Goal: Task Accomplishment & Management: Manage account settings

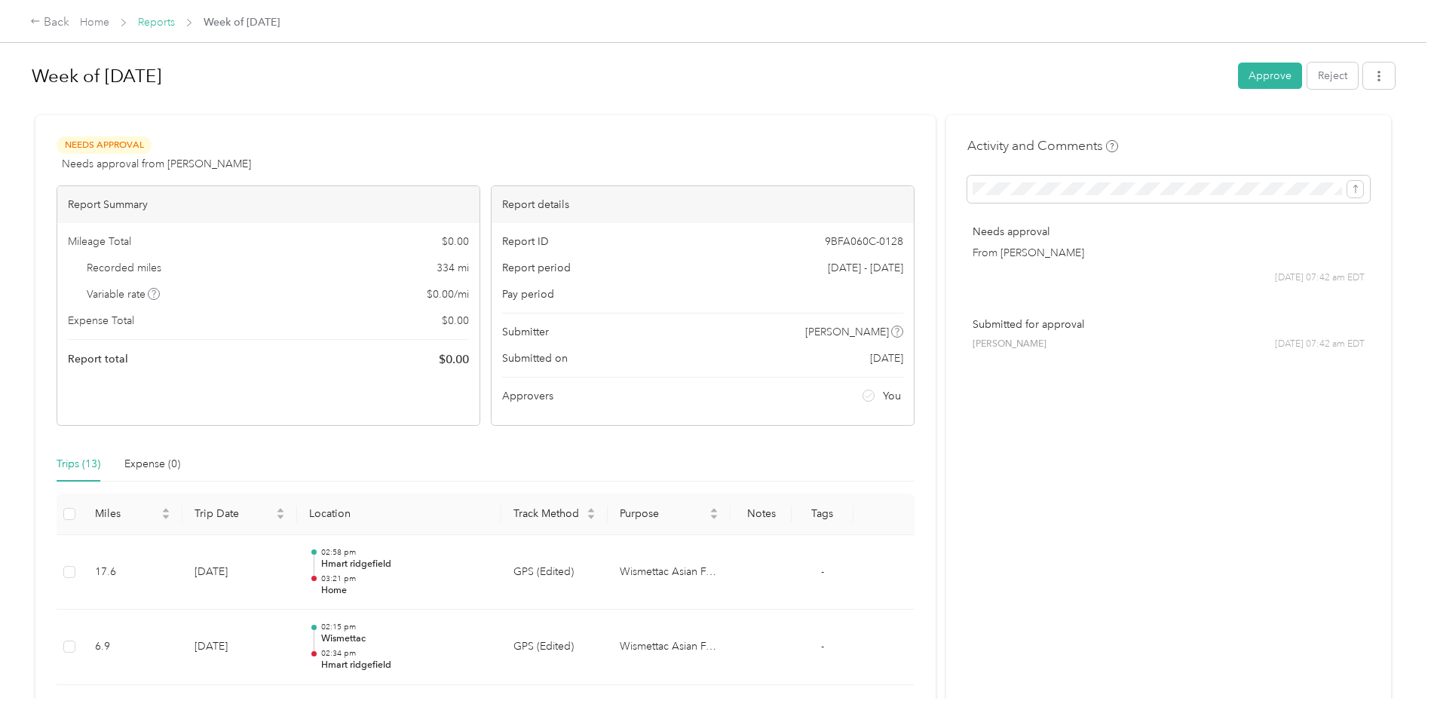
click at [146, 26] on link "Reports" at bounding box center [156, 22] width 37 height 13
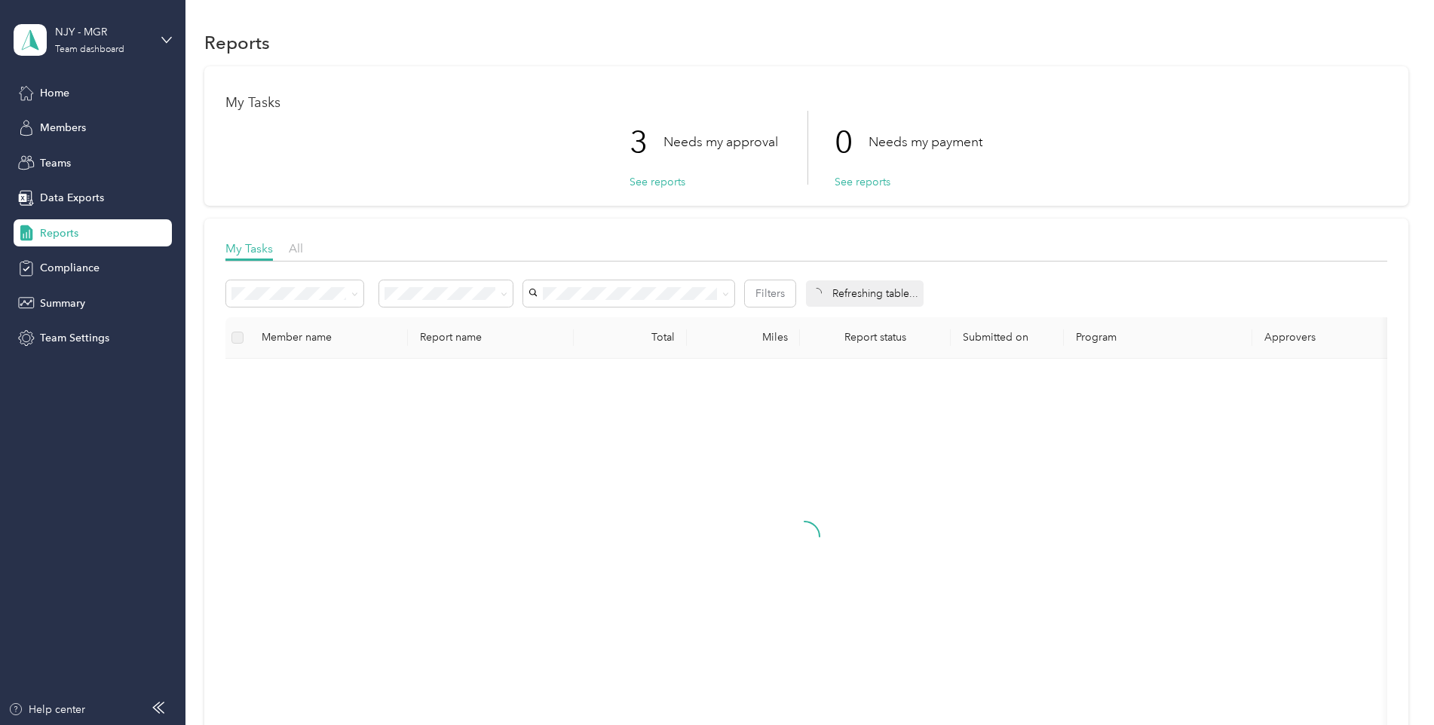
click at [624, 177] on div "3 Needs my approval See reports 0 Needs my payment See reports" at bounding box center [806, 148] width 1162 height 74
click at [644, 179] on button "See reports" at bounding box center [658, 182] width 56 height 16
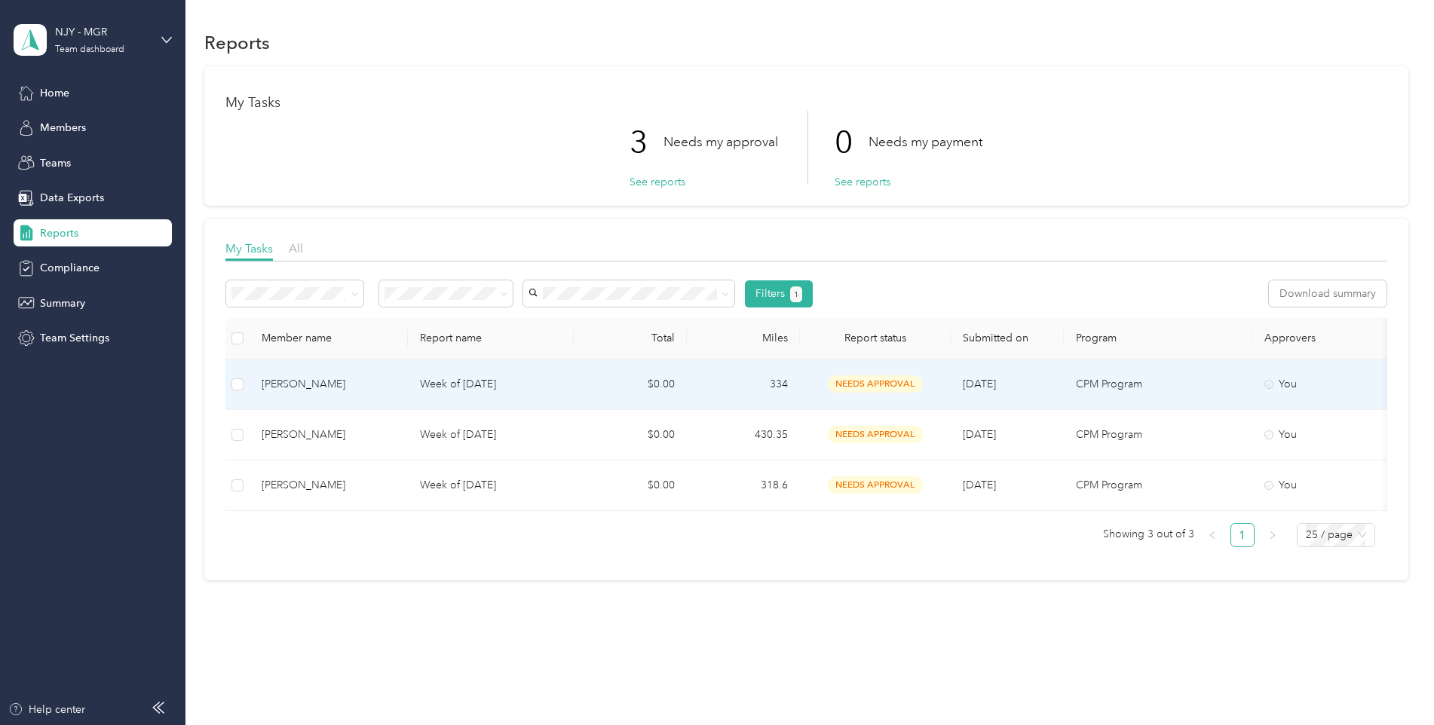
click at [523, 388] on p "Week of [DATE]" at bounding box center [491, 384] width 142 height 17
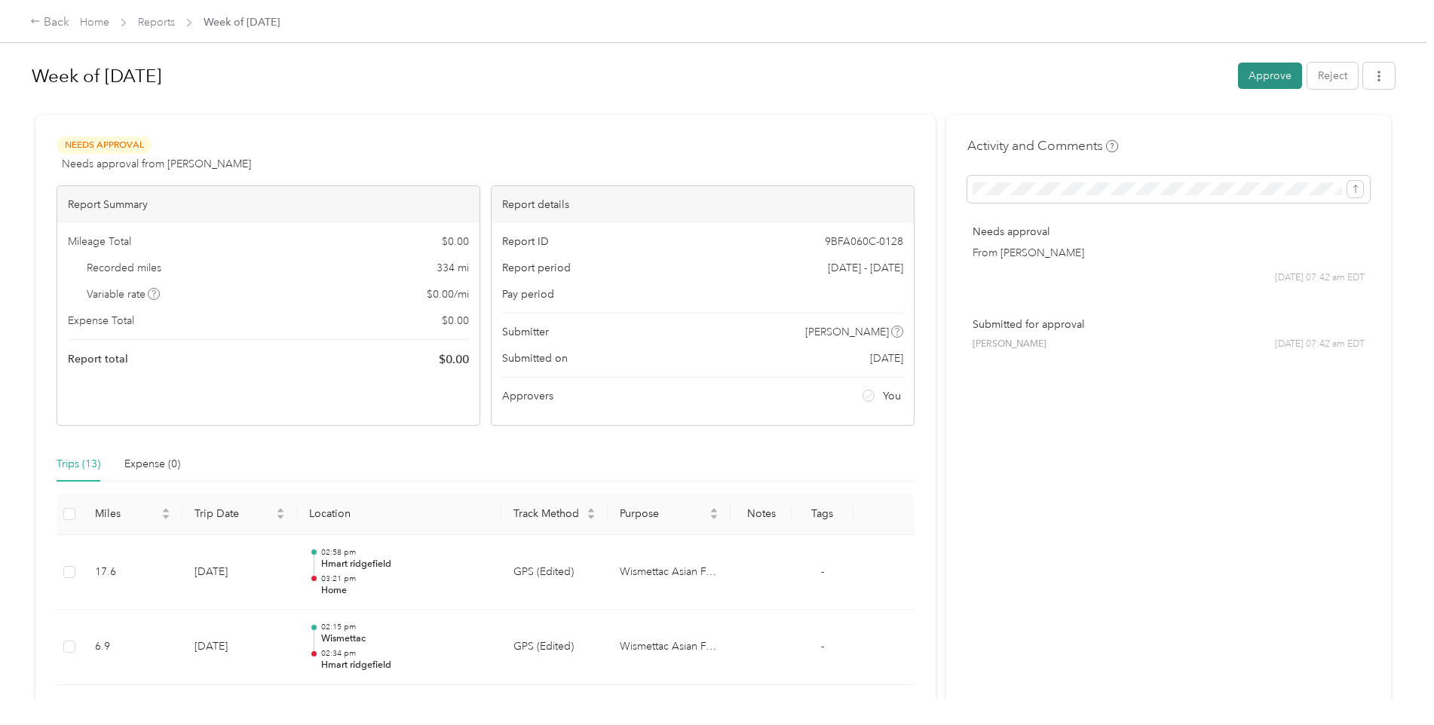
click at [951, 78] on button "Approve" at bounding box center [1270, 76] width 64 height 26
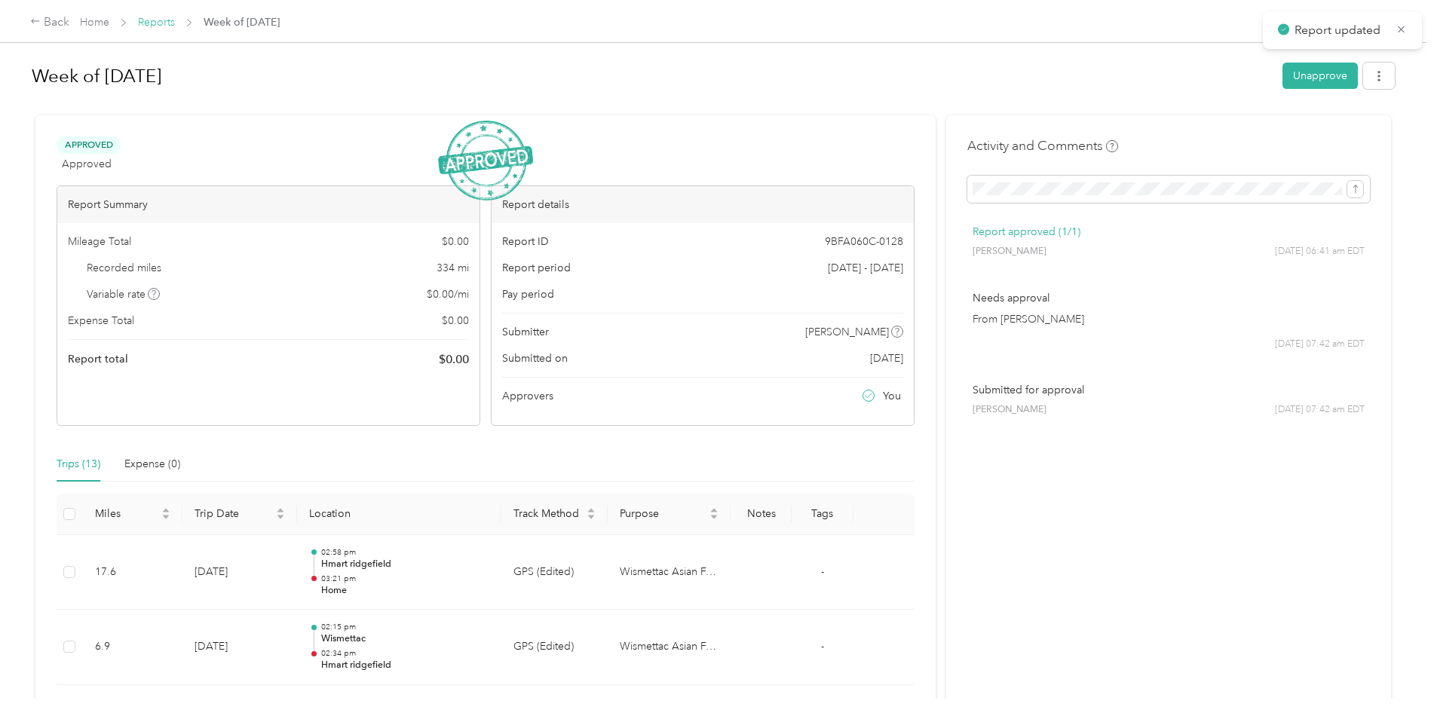
click at [164, 18] on link "Reports" at bounding box center [156, 22] width 37 height 13
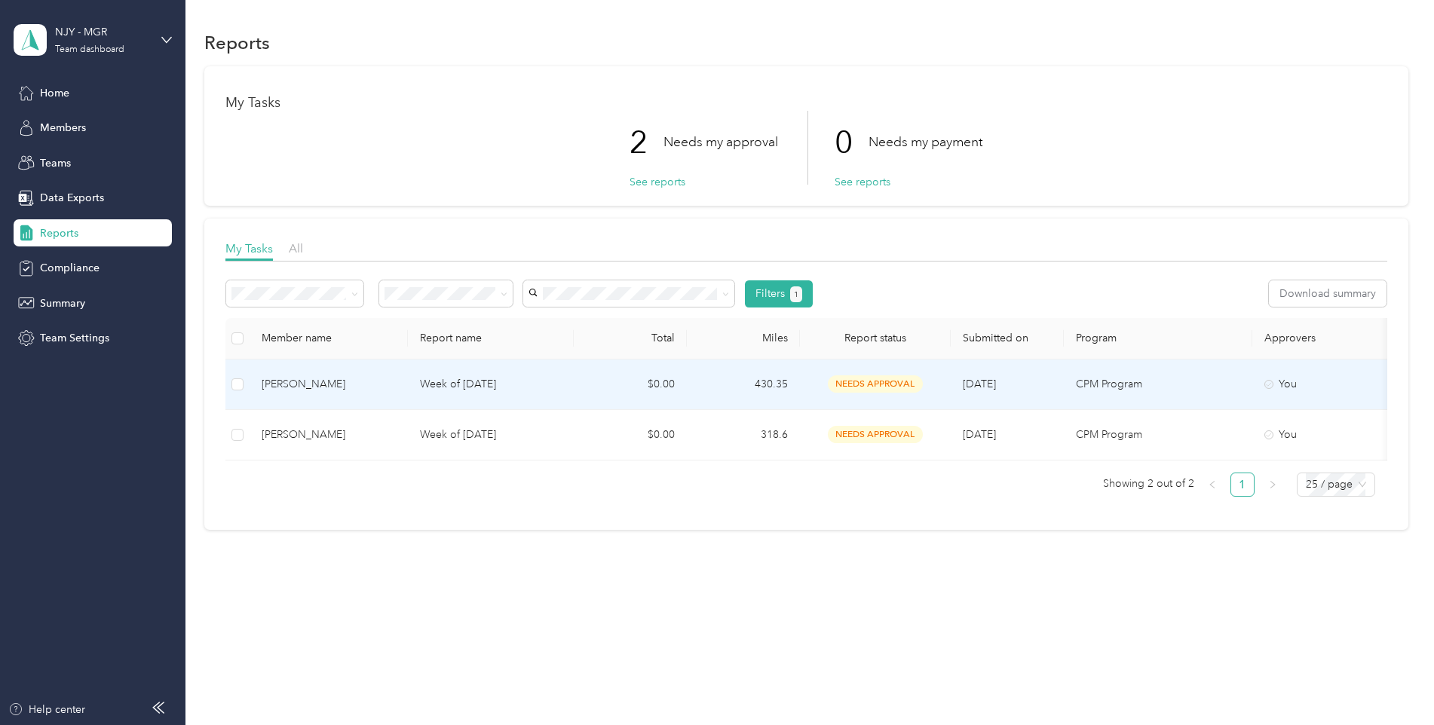
click at [455, 378] on p "Week of [DATE]" at bounding box center [491, 384] width 142 height 17
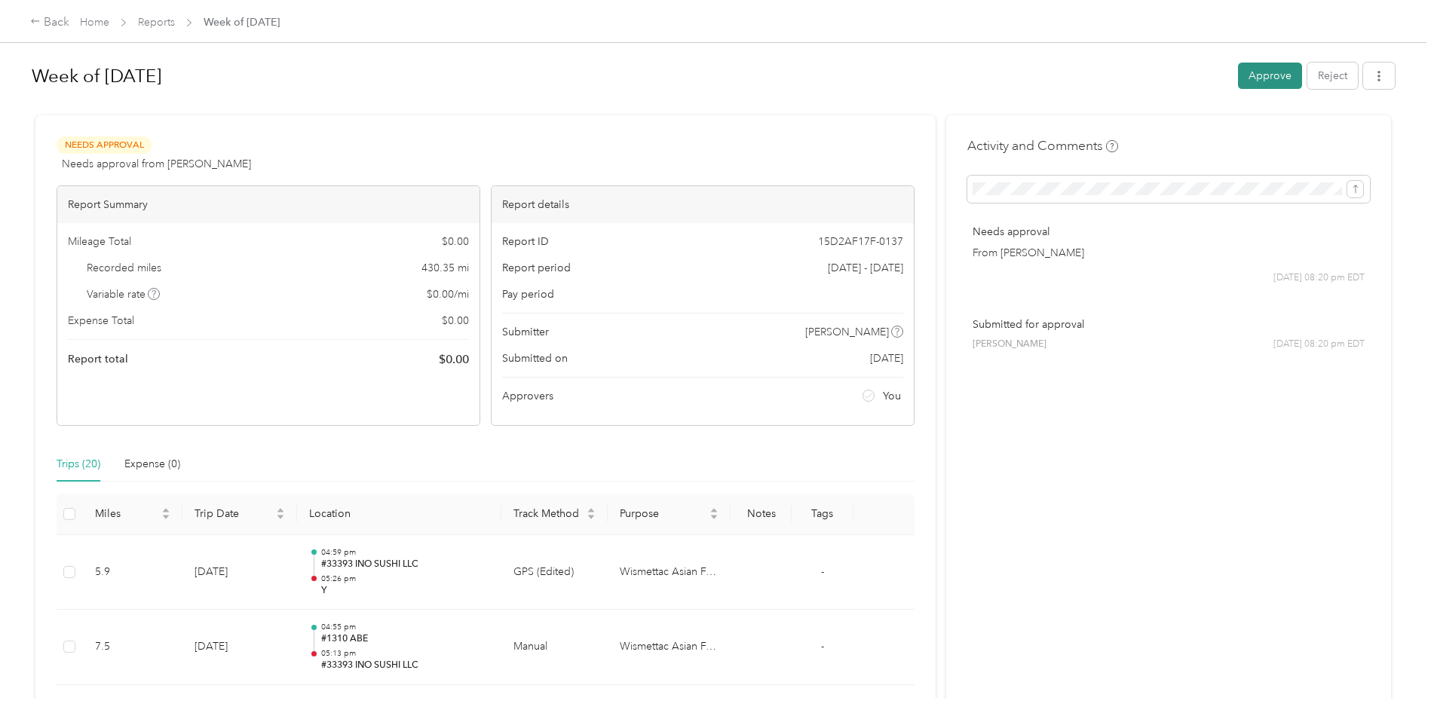
click at [951, 78] on button "Approve" at bounding box center [1270, 76] width 64 height 26
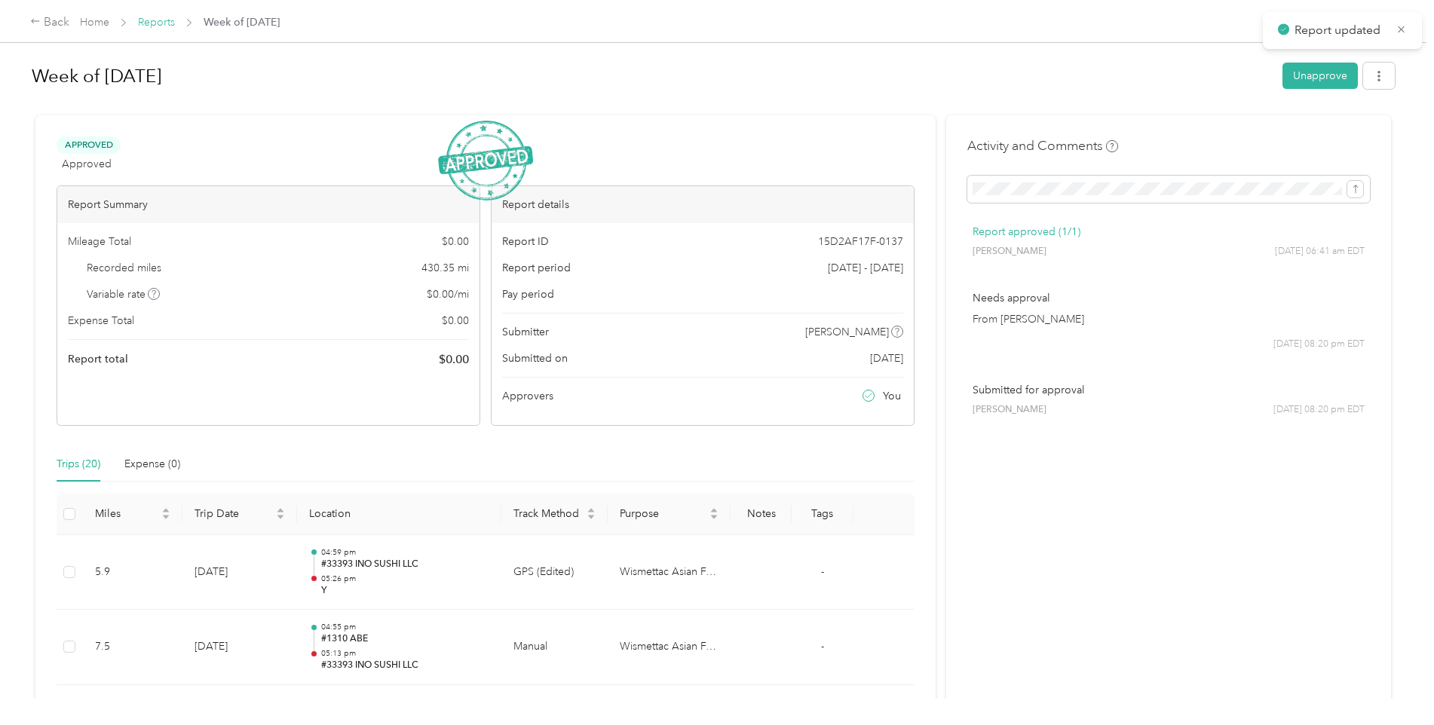
click at [168, 19] on link "Reports" at bounding box center [156, 22] width 37 height 13
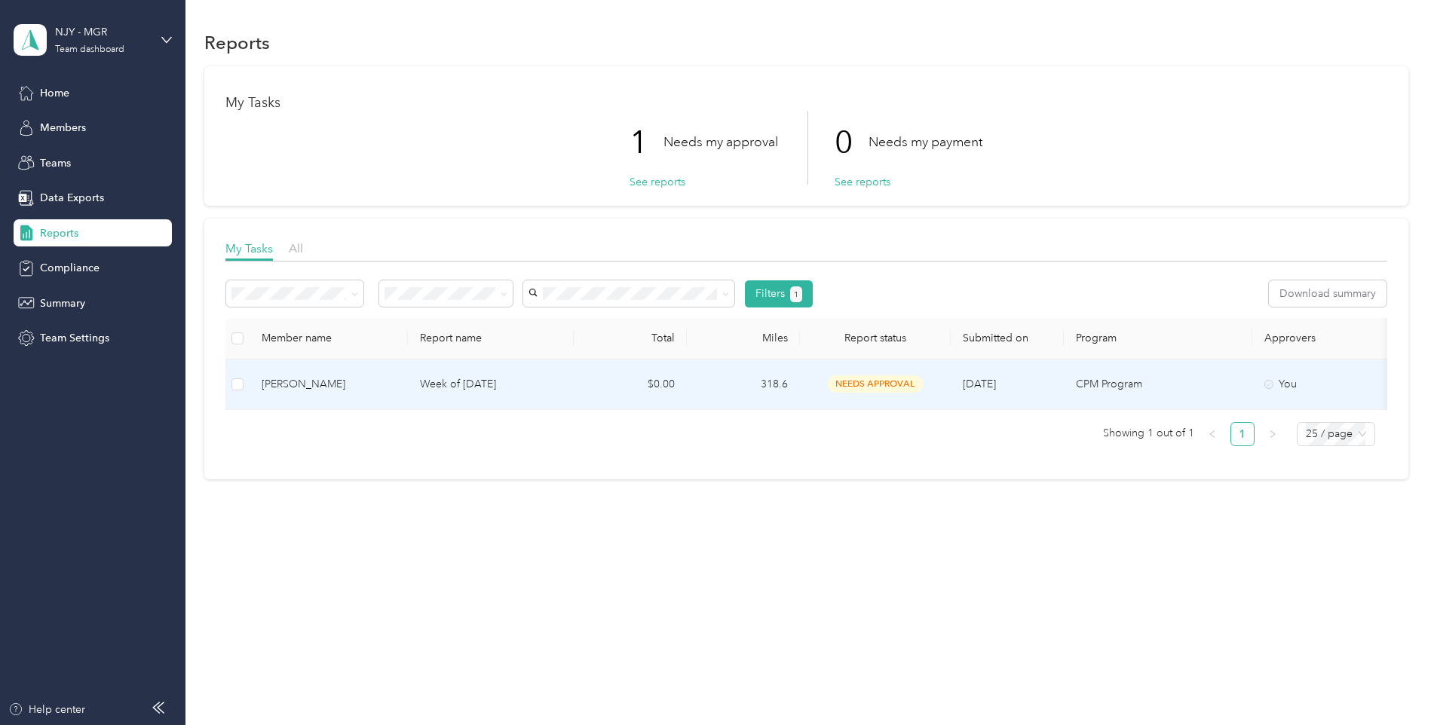
click at [470, 384] on p "Week of [DATE]" at bounding box center [491, 384] width 142 height 17
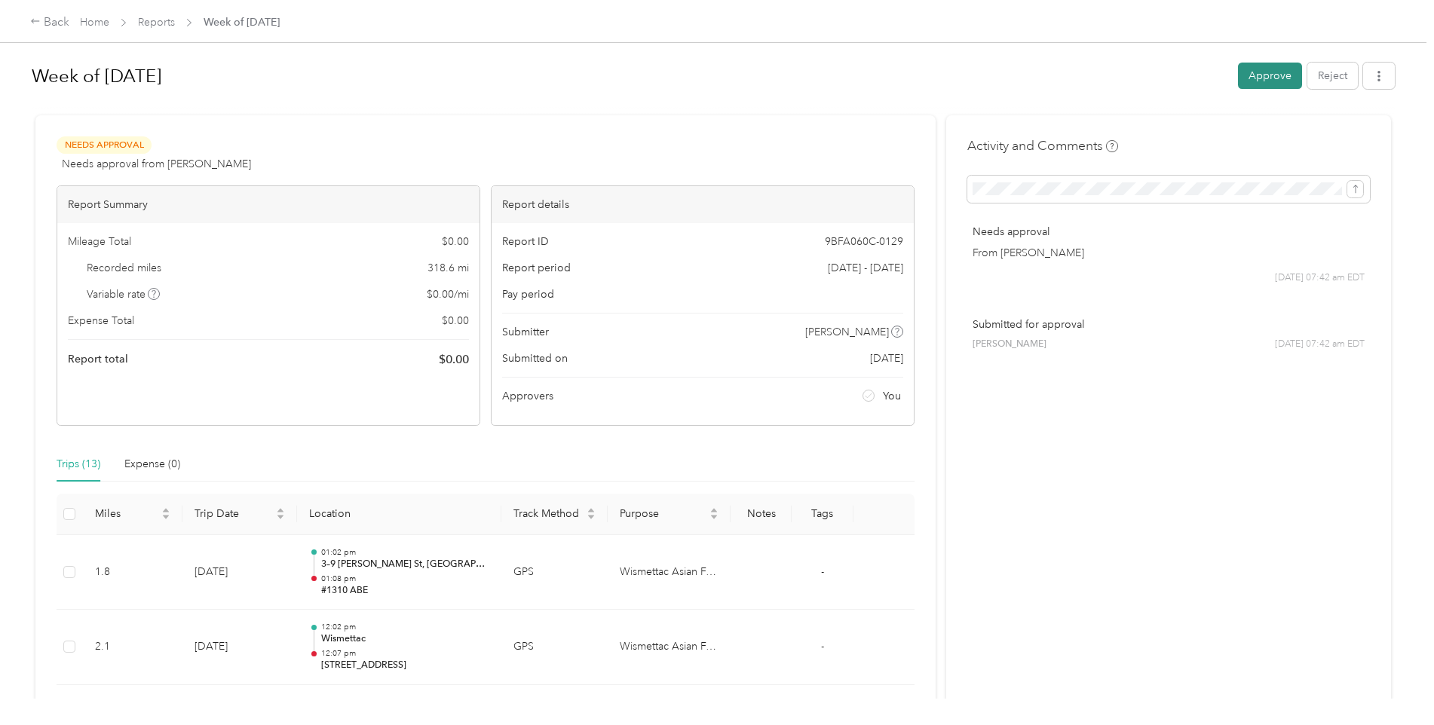
click at [951, 79] on button "Approve" at bounding box center [1270, 76] width 64 height 26
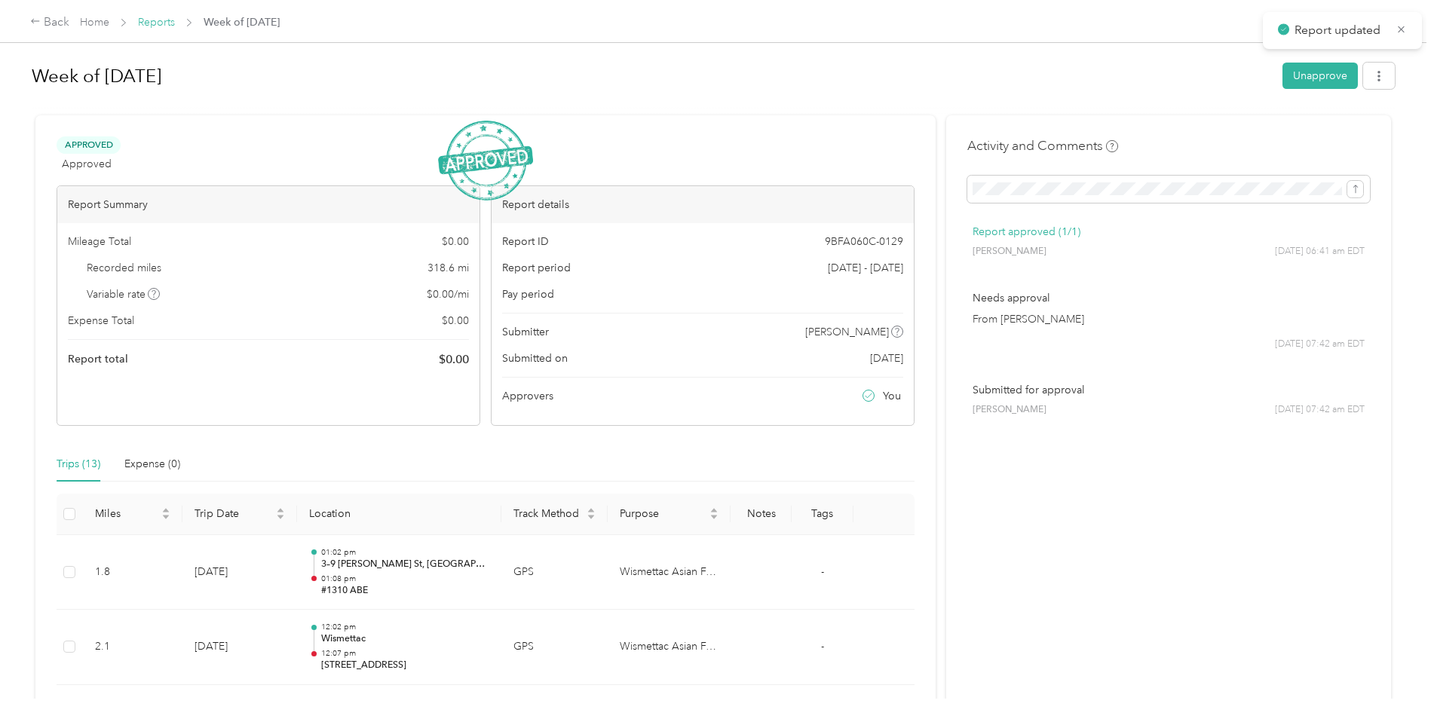
click at [152, 25] on link "Reports" at bounding box center [156, 22] width 37 height 13
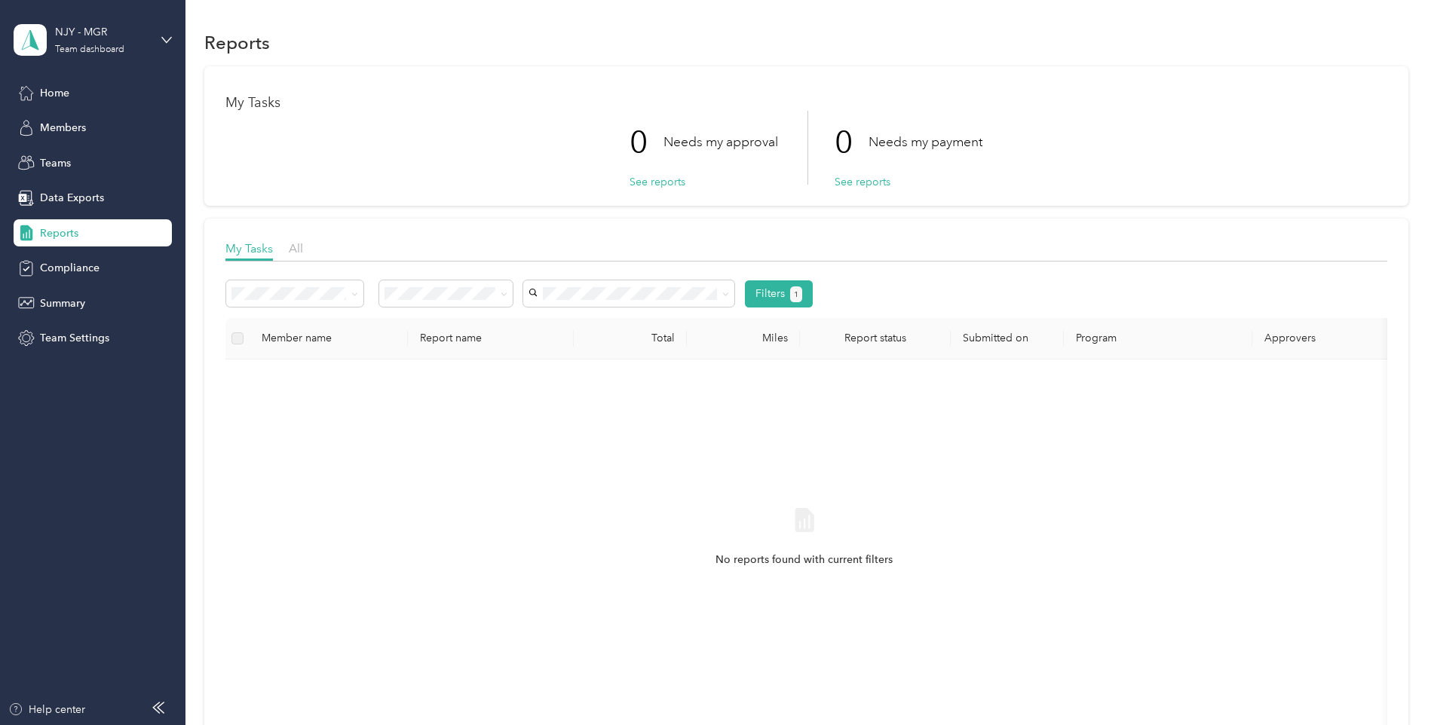
click at [284, 251] on div "My Tasks All" at bounding box center [806, 251] width 1162 height 22
click at [296, 251] on span "All" at bounding box center [296, 248] width 14 height 14
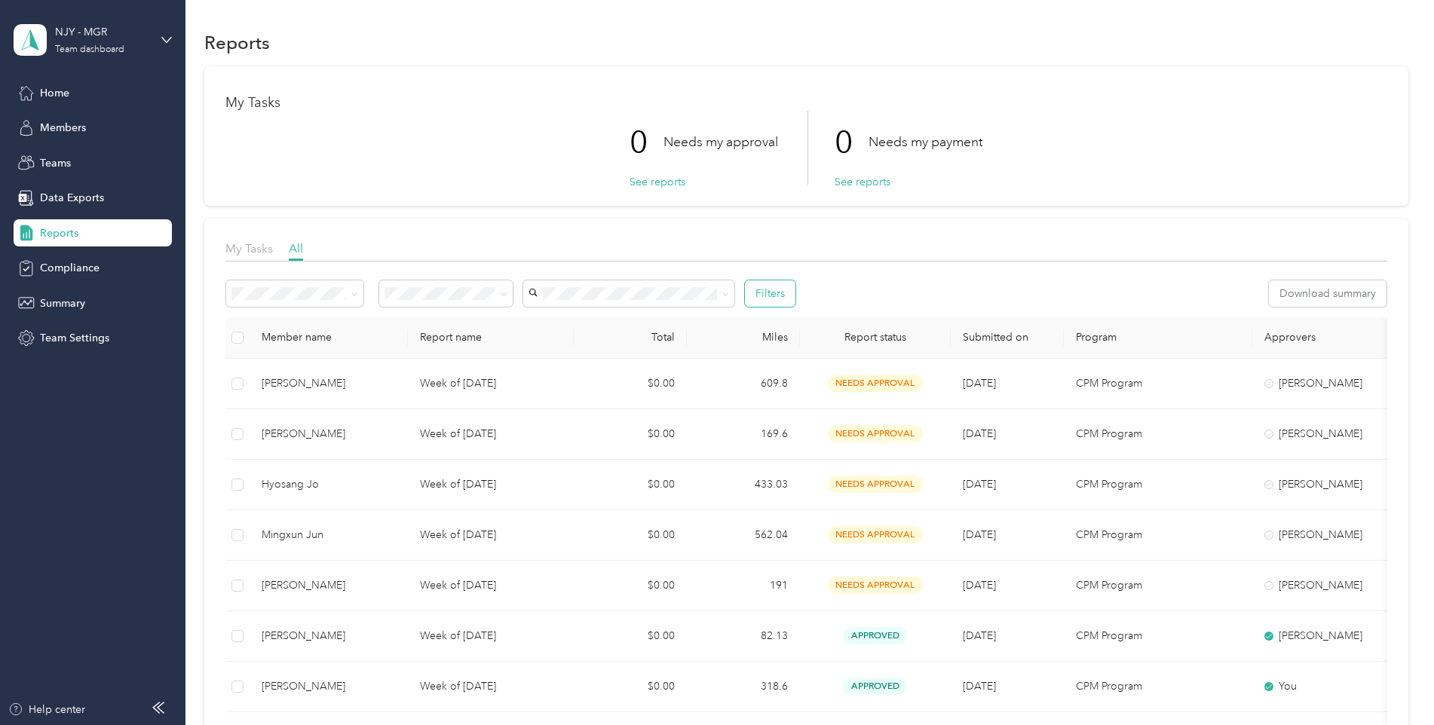
click at [769, 293] on button "Filters" at bounding box center [770, 294] width 51 height 26
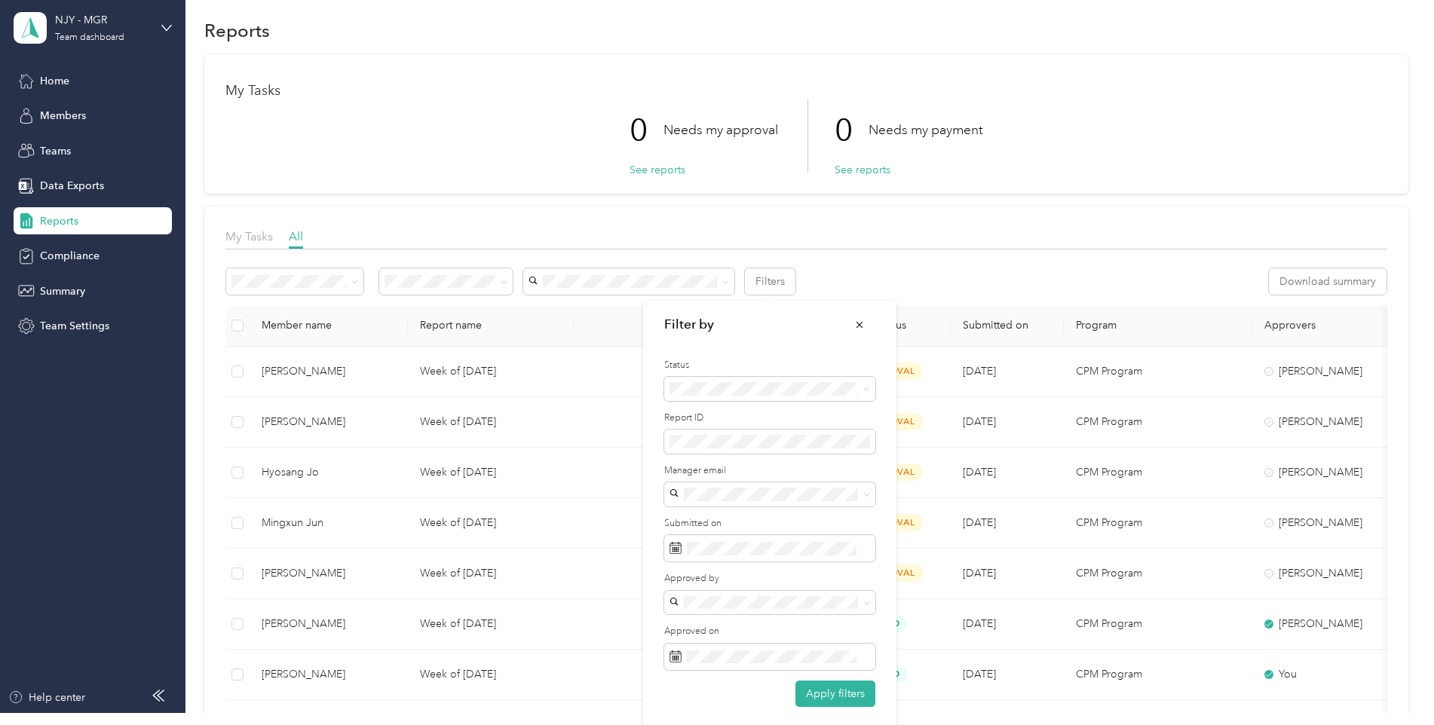
scroll to position [15, 0]
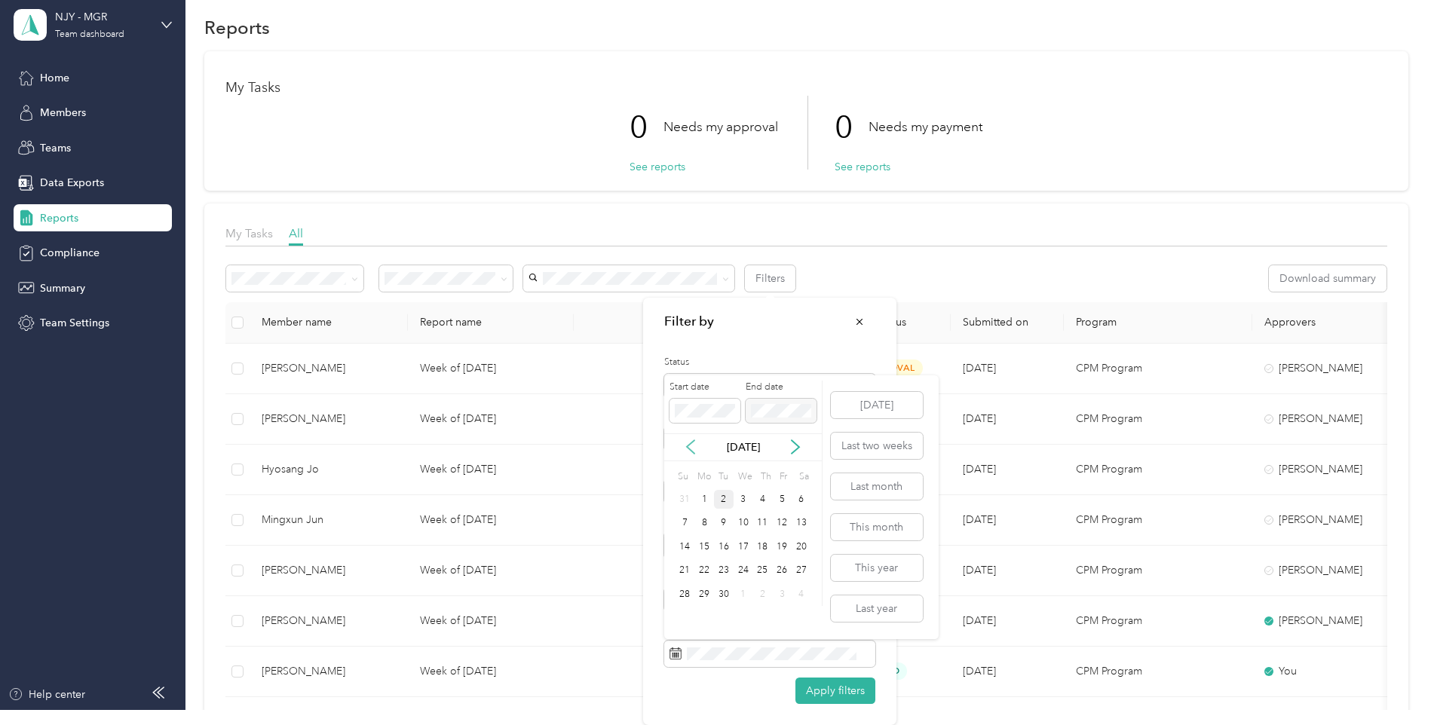
click at [693, 449] on icon at bounding box center [690, 447] width 15 height 15
click at [780, 453] on div "22" at bounding box center [782, 571] width 20 height 19
click at [743, 453] on div "27" at bounding box center [744, 594] width 20 height 19
click at [814, 453] on button "Apply filters" at bounding box center [836, 691] width 80 height 26
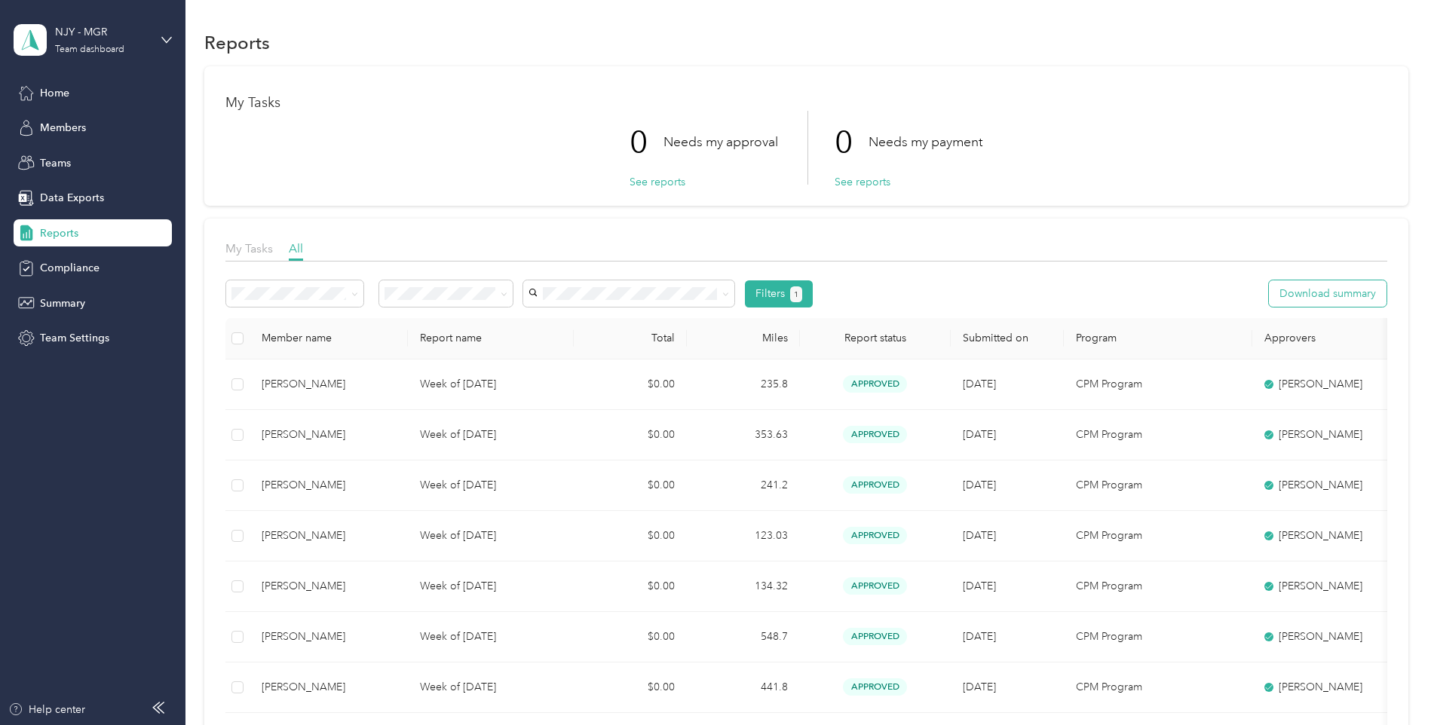
click at [951, 287] on button "Download summary" at bounding box center [1328, 294] width 118 height 26
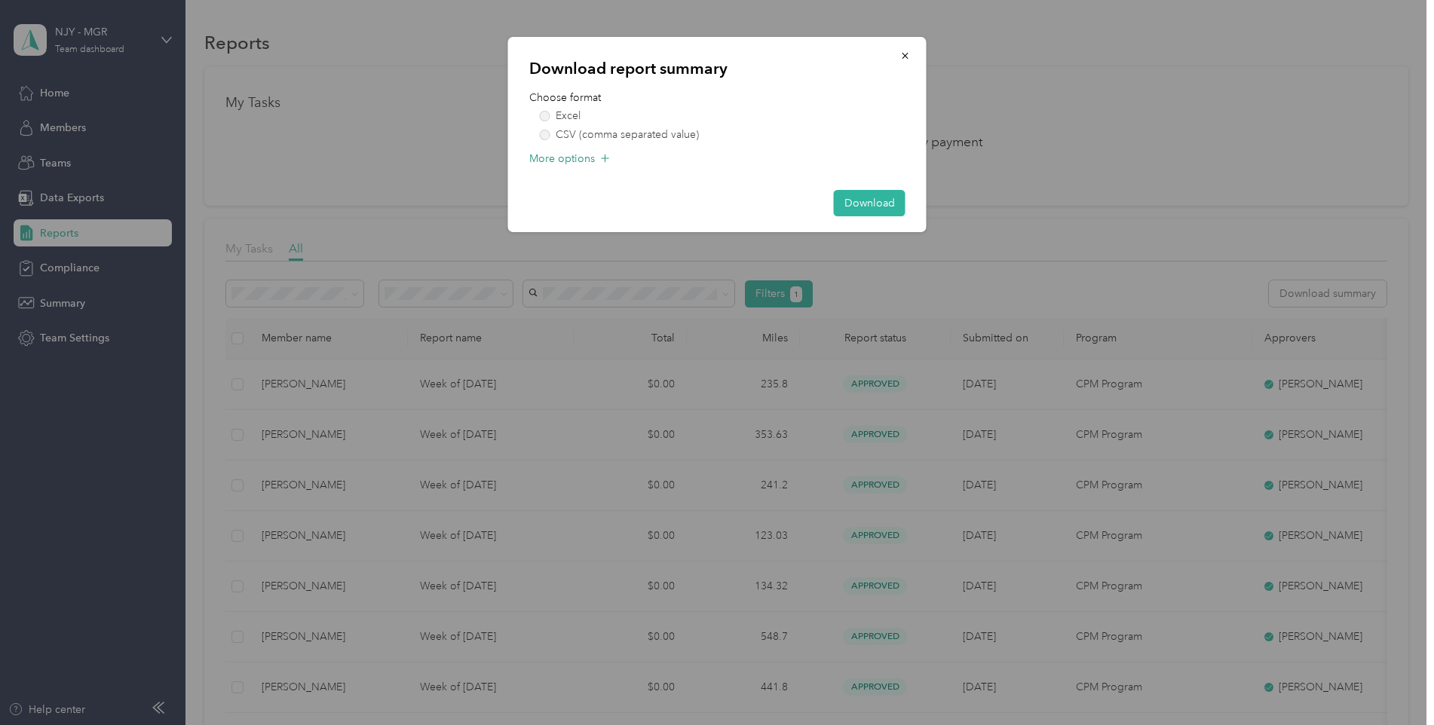
click at [568, 161] on span "More options" at bounding box center [562, 159] width 66 height 16
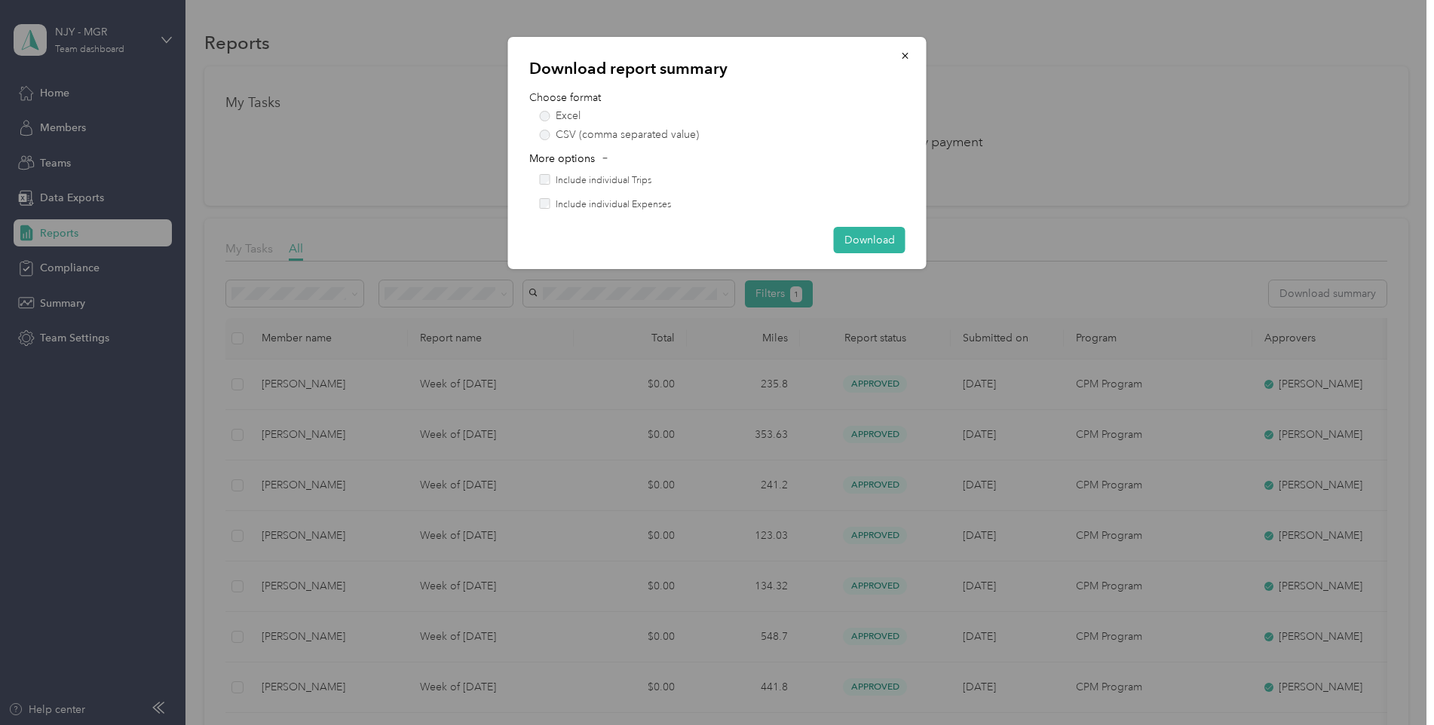
click at [571, 181] on label "Include individual Trips" at bounding box center [604, 181] width 96 height 14
click at [871, 244] on button "Download" at bounding box center [870, 240] width 72 height 26
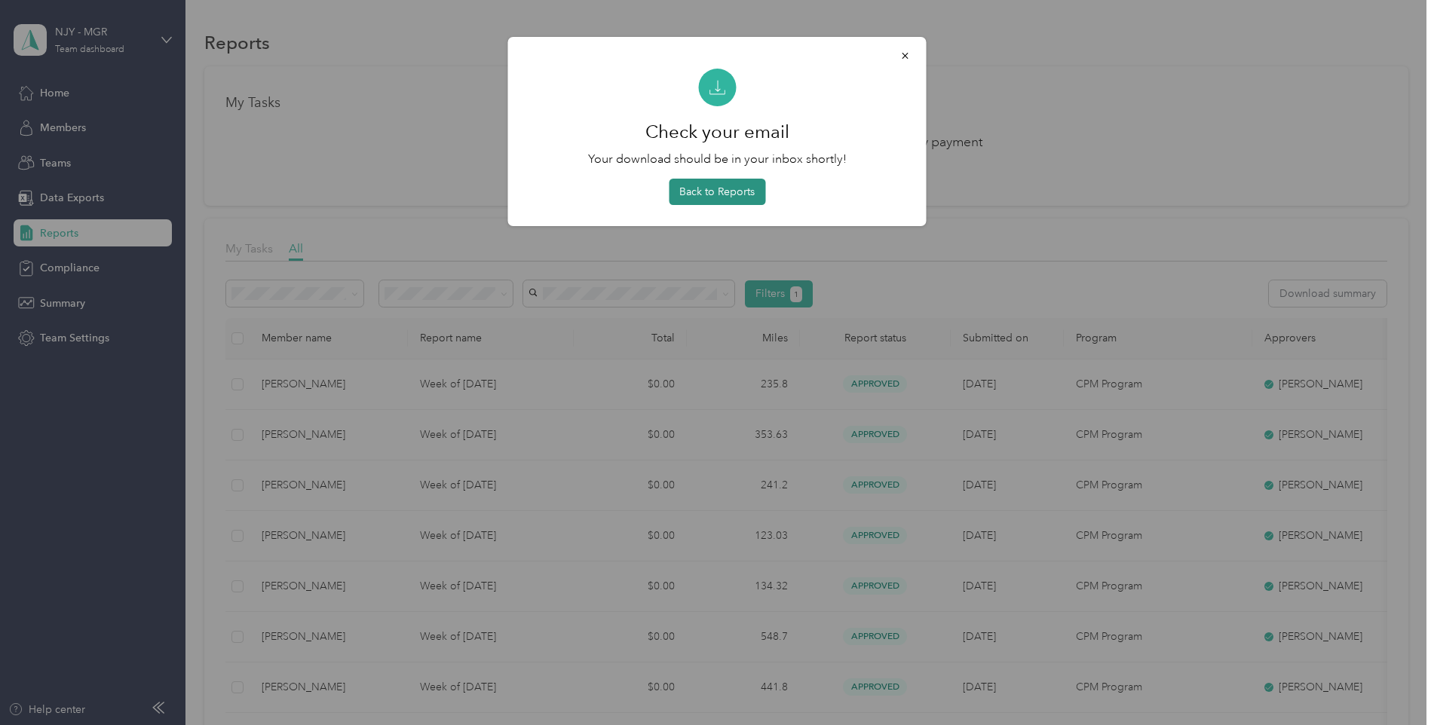
click at [724, 193] on button "Back to Reports" at bounding box center [717, 192] width 97 height 26
